Goal: Task Accomplishment & Management: Complete application form

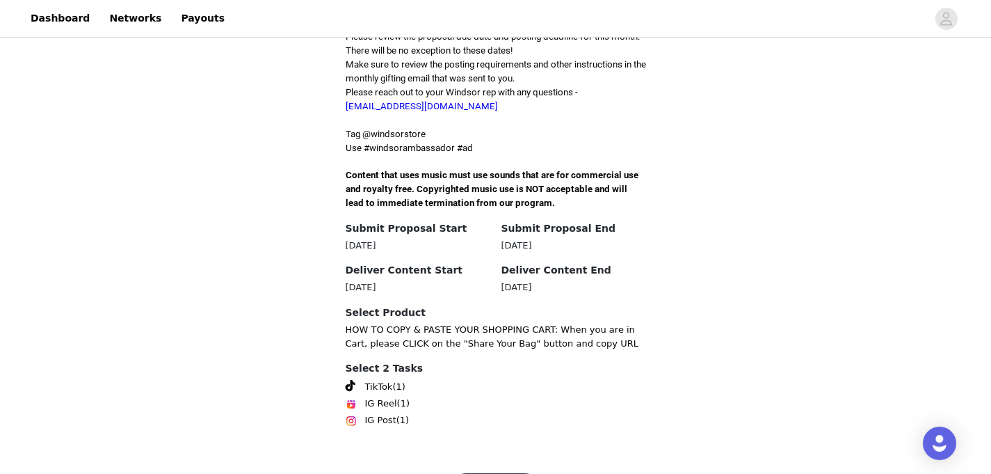
scroll to position [445, 0]
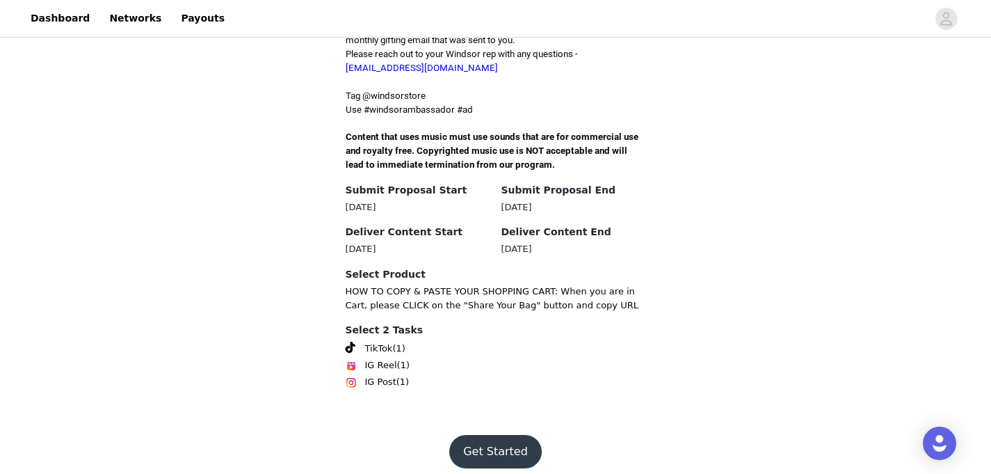
click at [494, 440] on button "Get Started" at bounding box center [495, 451] width 92 height 33
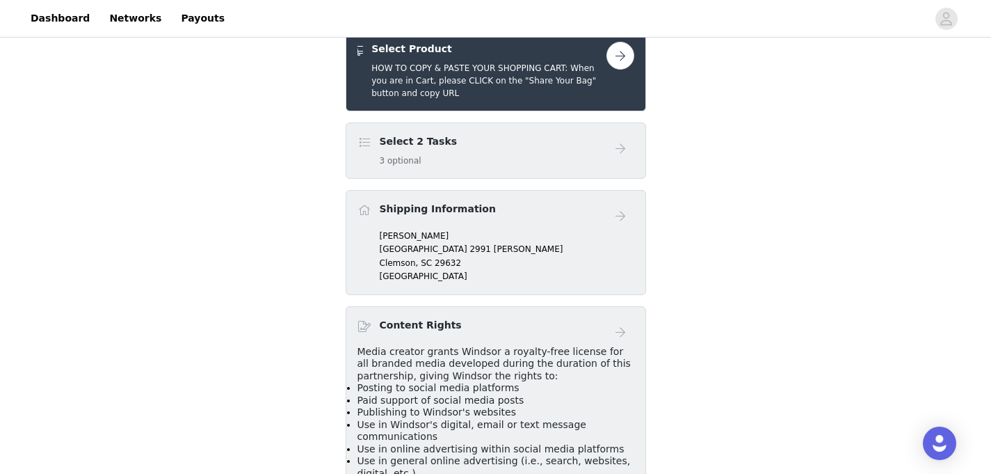
scroll to position [307, 0]
click at [511, 228] on p "[PERSON_NAME]" at bounding box center [507, 234] width 255 height 13
click at [366, 200] on span at bounding box center [364, 208] width 14 height 17
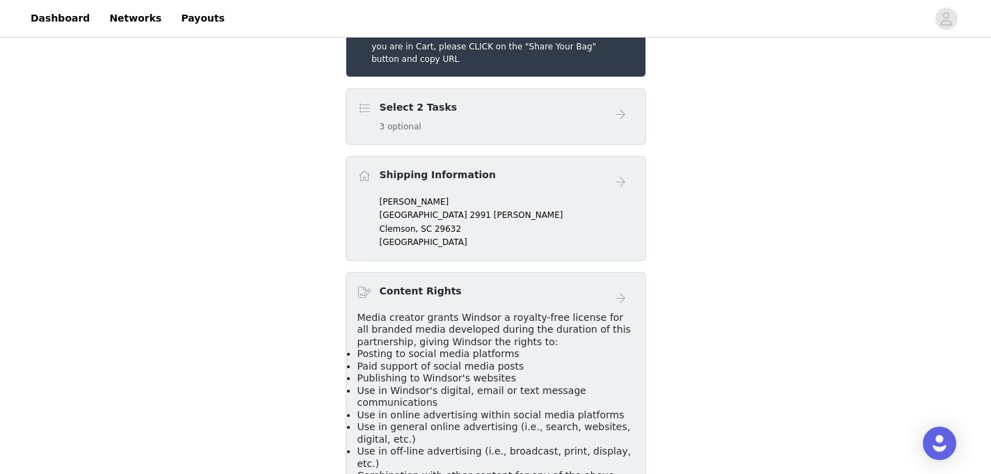
scroll to position [343, 0]
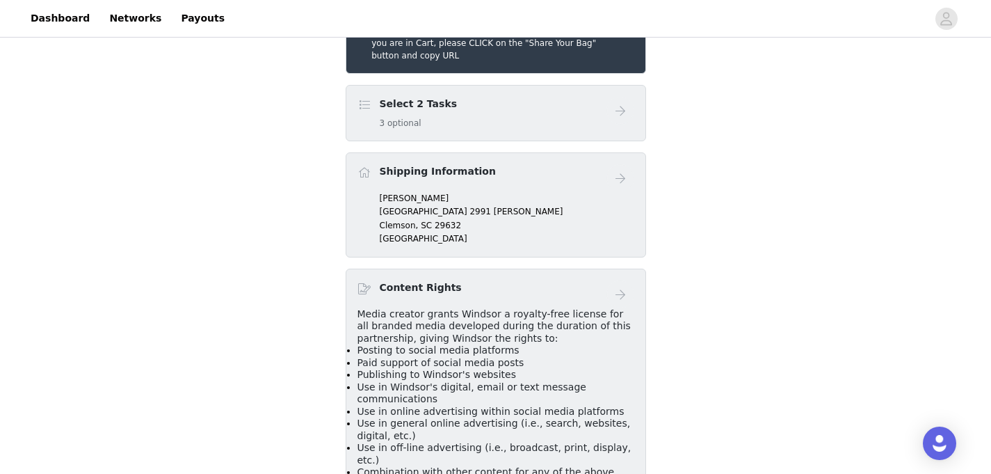
click at [467, 37] on header "Dashboard Networks Payouts" at bounding box center [495, 19] width 991 height 38
click at [460, 85] on div "Select 2 Tasks 3 optional" at bounding box center [496, 113] width 300 height 56
click at [451, 97] on div "Select 2 Tasks 3 optional" at bounding box center [481, 113] width 249 height 33
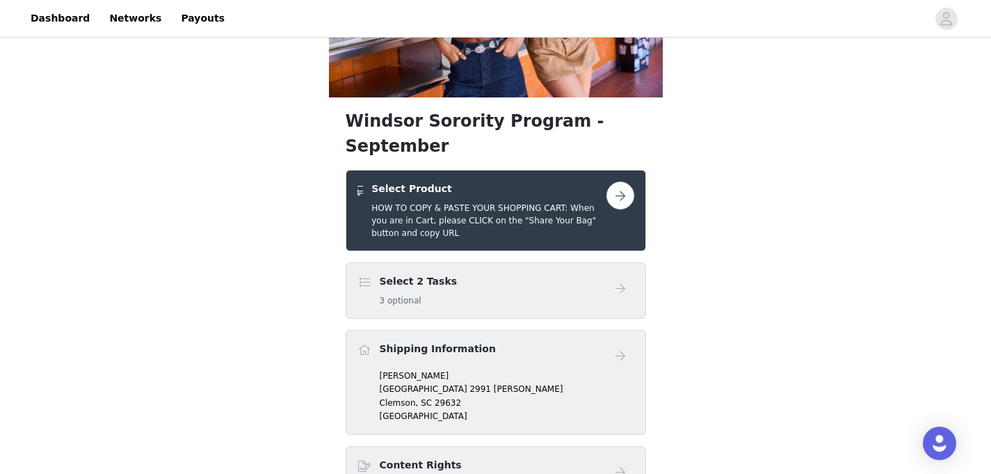
scroll to position [166, 0]
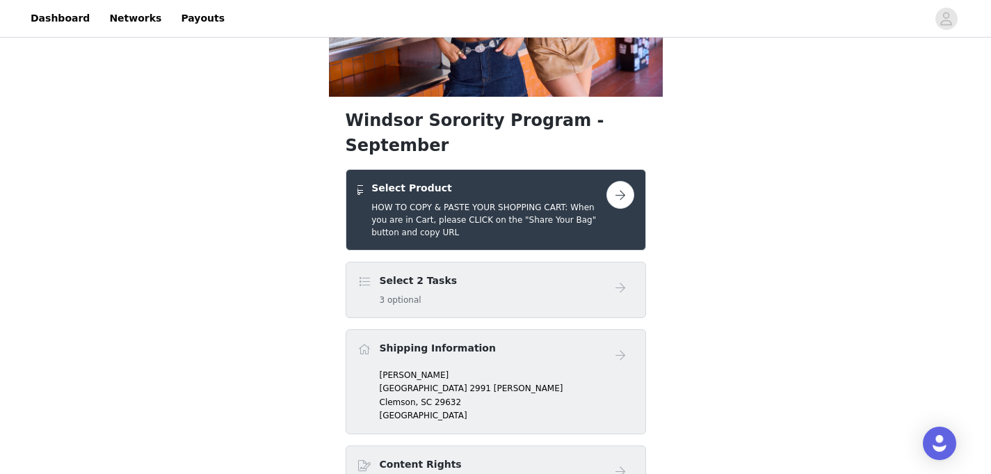
click at [393, 293] on h5 "3 optional" at bounding box center [419, 299] width 78 height 13
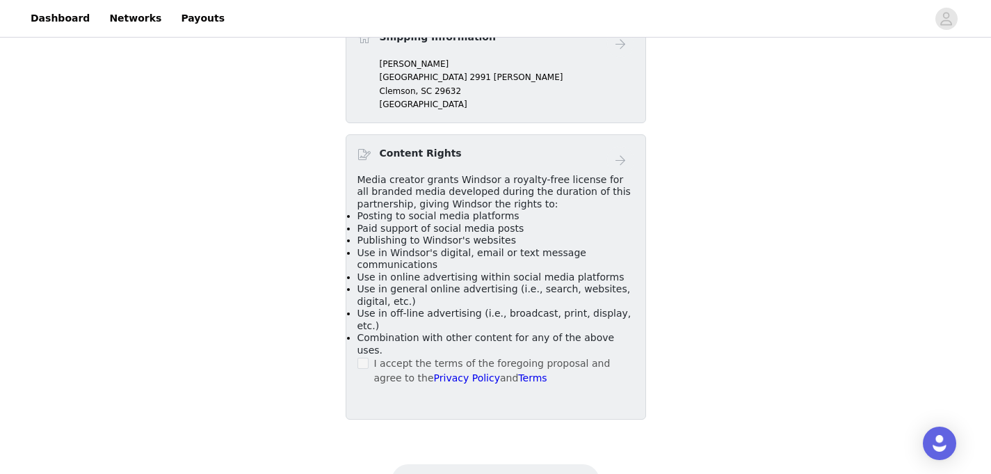
scroll to position [479, 0]
click at [367, 355] on span at bounding box center [362, 360] width 11 height 11
click at [369, 354] on div "I accept the terms of the foregoing proposal and agree to the Privacy Policy an…" at bounding box center [495, 368] width 277 height 29
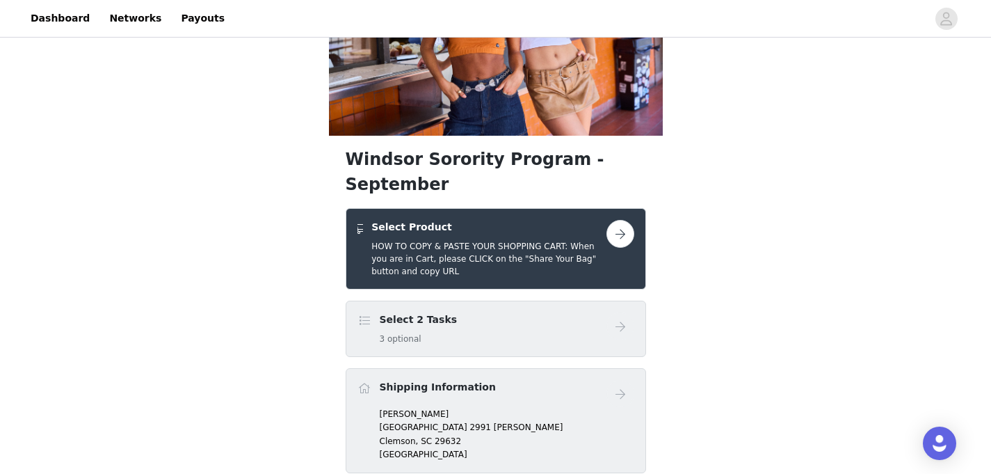
scroll to position [0, 0]
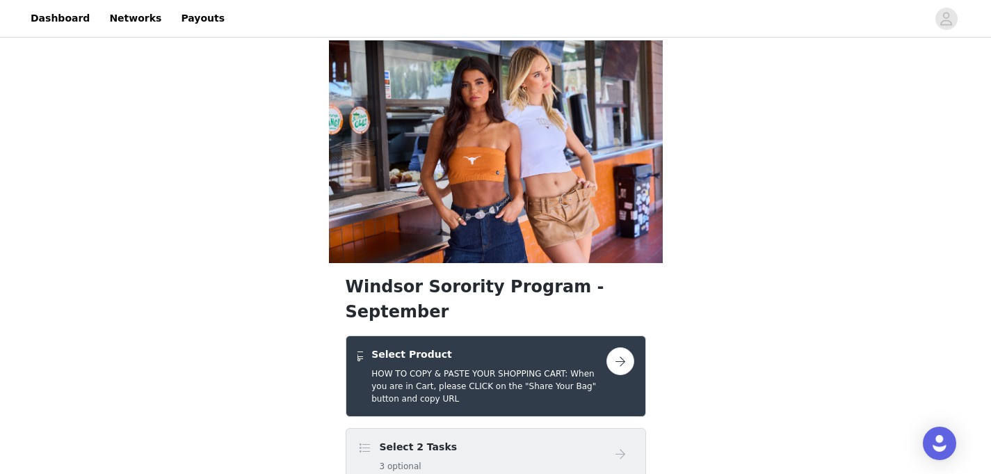
click at [407, 367] on h5 "HOW TO COPY & PASTE YOUR SHOPPING CART: When you are in Cart, please CLICK on t…" at bounding box center [488, 386] width 234 height 38
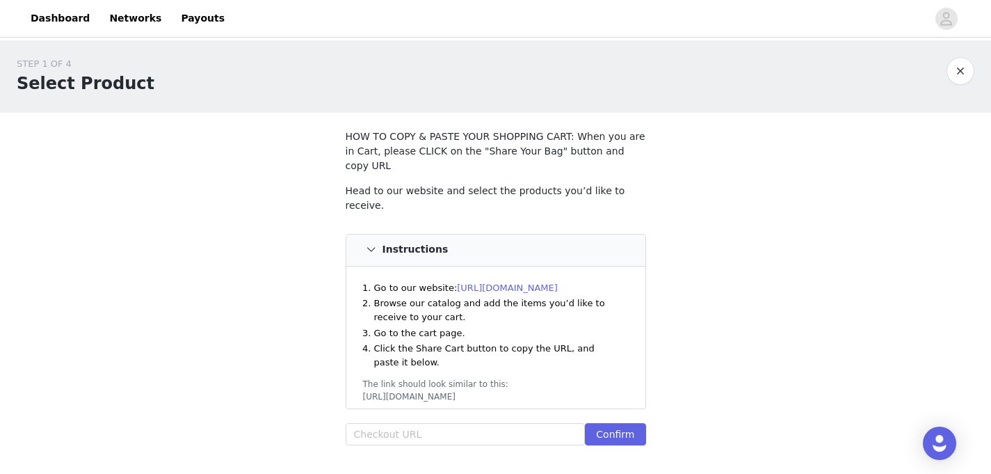
click at [512, 282] on link "[URL][DOMAIN_NAME]" at bounding box center [507, 287] width 101 height 10
